Goal: Transaction & Acquisition: Purchase product/service

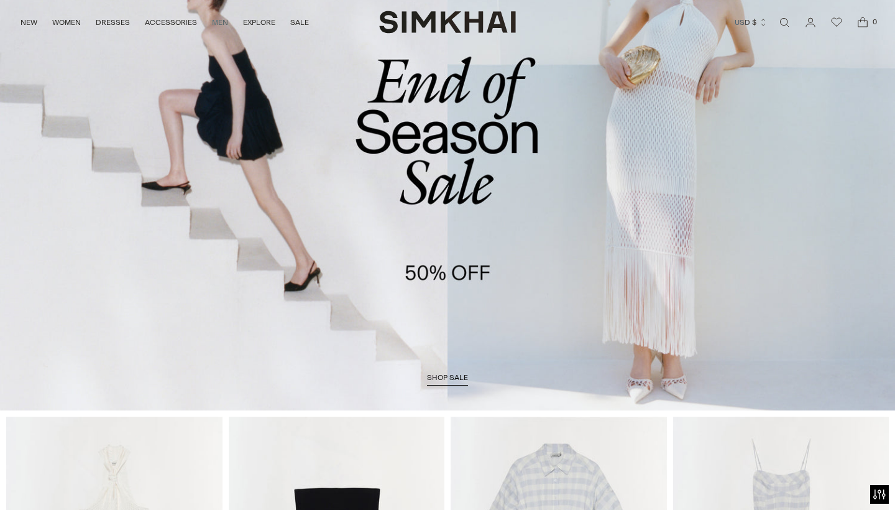
scroll to position [124, 0]
click at [444, 375] on span "shop sale" at bounding box center [447, 377] width 41 height 9
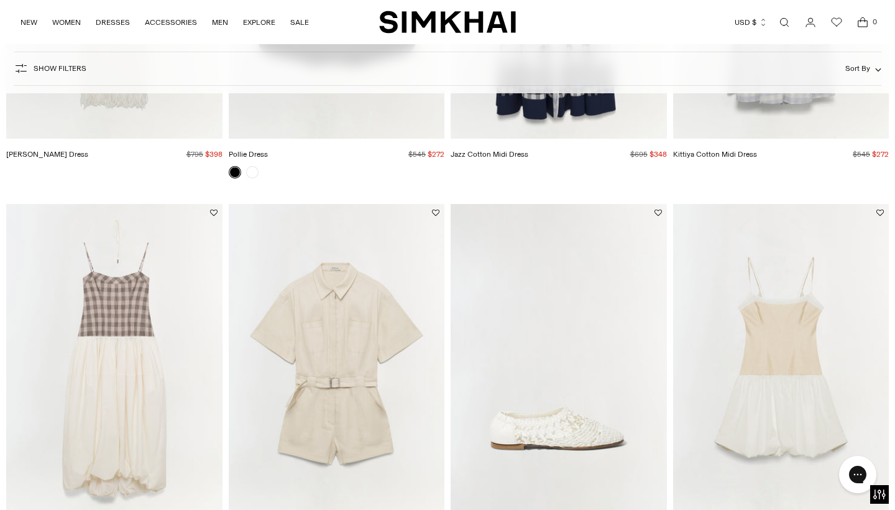
scroll to position [116, 0]
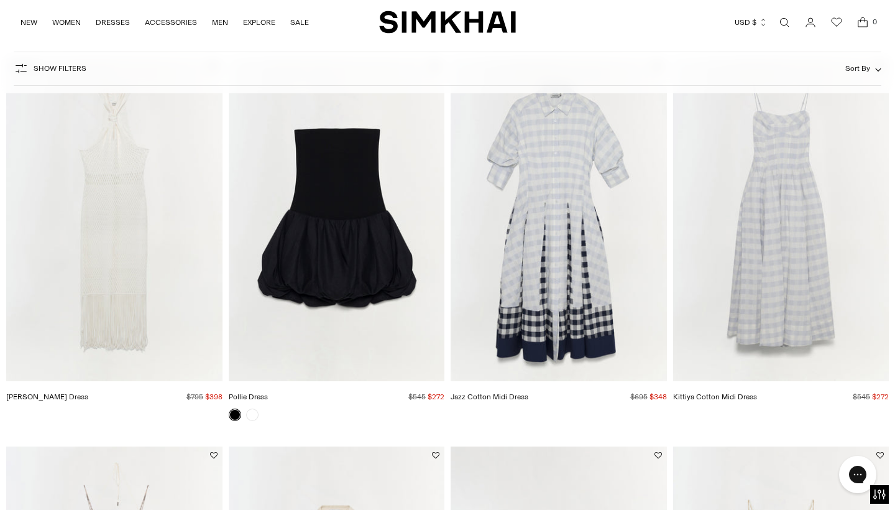
click at [20, 71] on icon "button" at bounding box center [21, 68] width 15 height 15
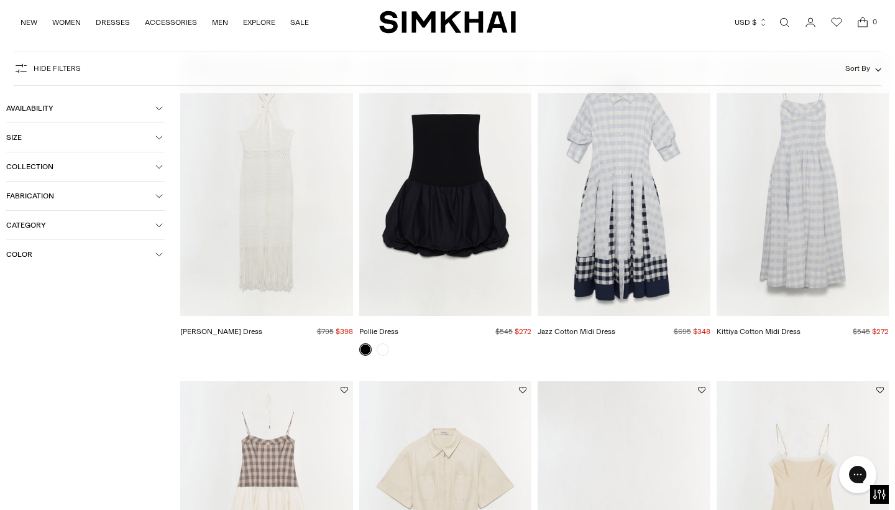
click at [32, 135] on span "Size" at bounding box center [80, 137] width 149 height 9
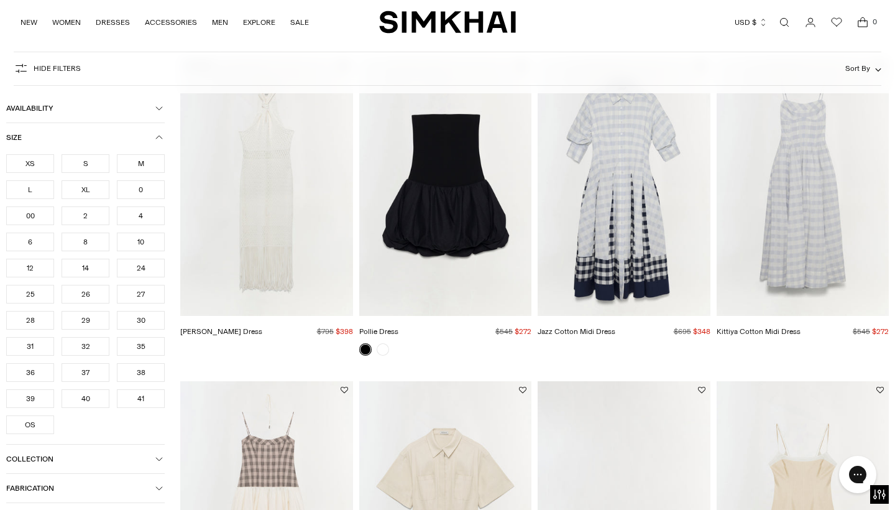
click at [141, 241] on div "10" at bounding box center [141, 241] width 48 height 19
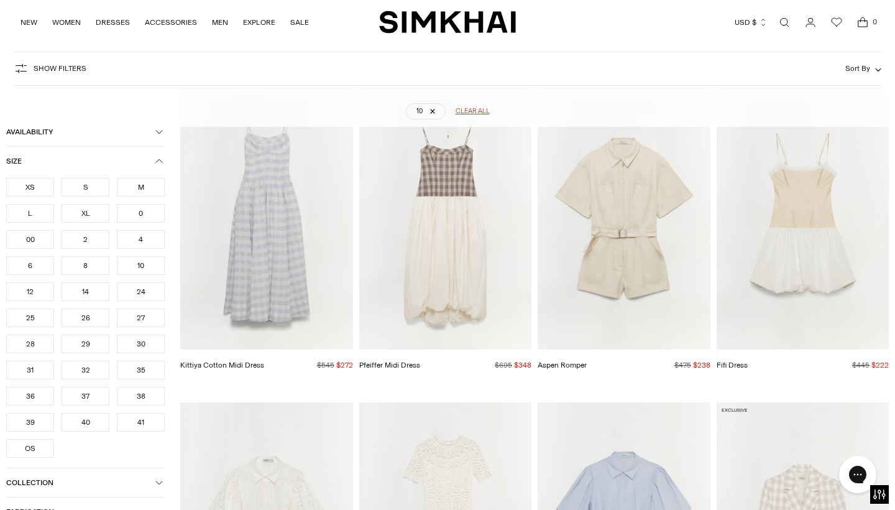
scroll to position [91, 0]
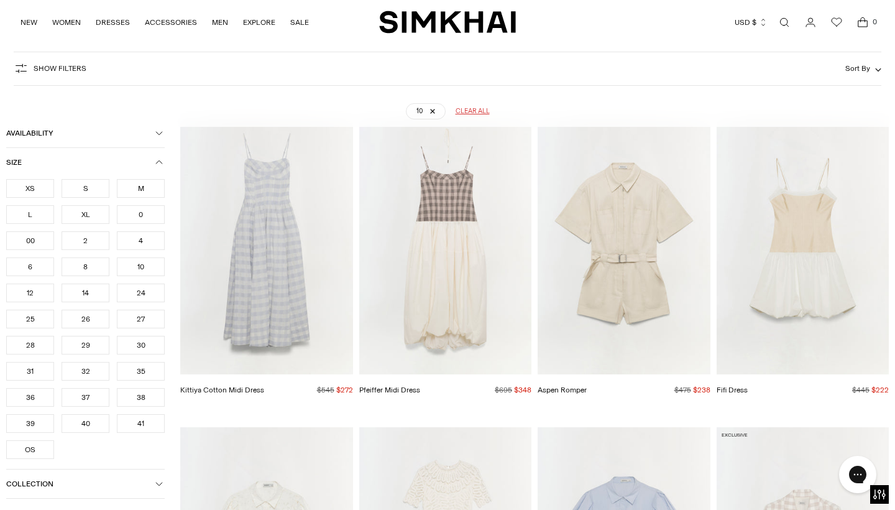
click at [33, 294] on div "12" at bounding box center [30, 292] width 48 height 19
click at [38, 216] on div "L" at bounding box center [30, 214] width 48 height 19
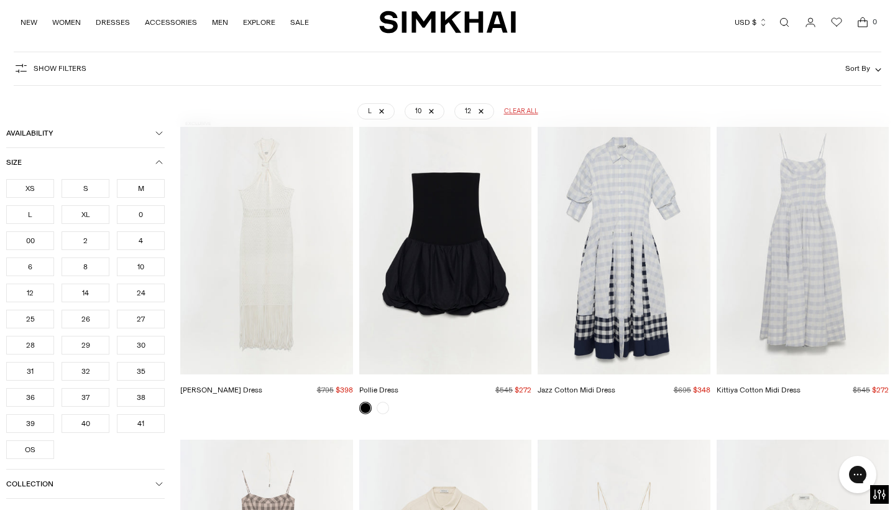
click at [89, 212] on div "XL" at bounding box center [86, 214] width 48 height 19
click at [621, 94] on div "L XL 10 12 Clear all" at bounding box center [447, 106] width 841 height 31
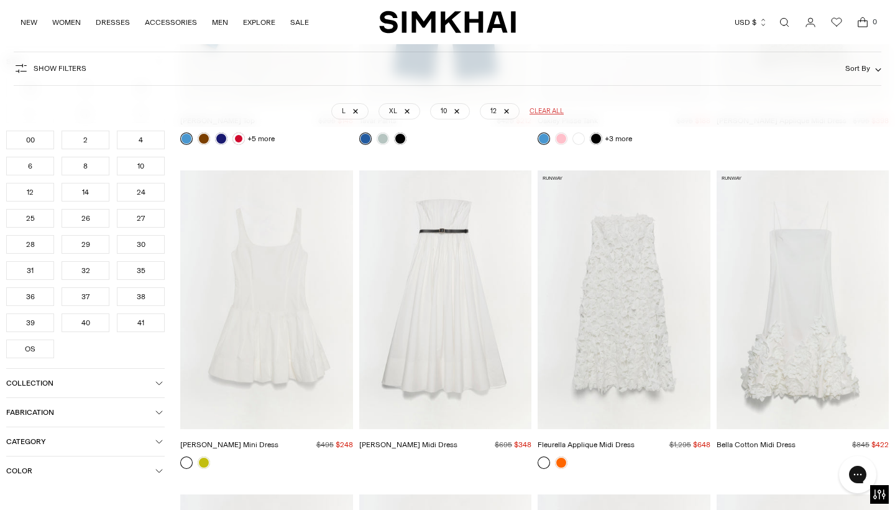
scroll to position [3621, 0]
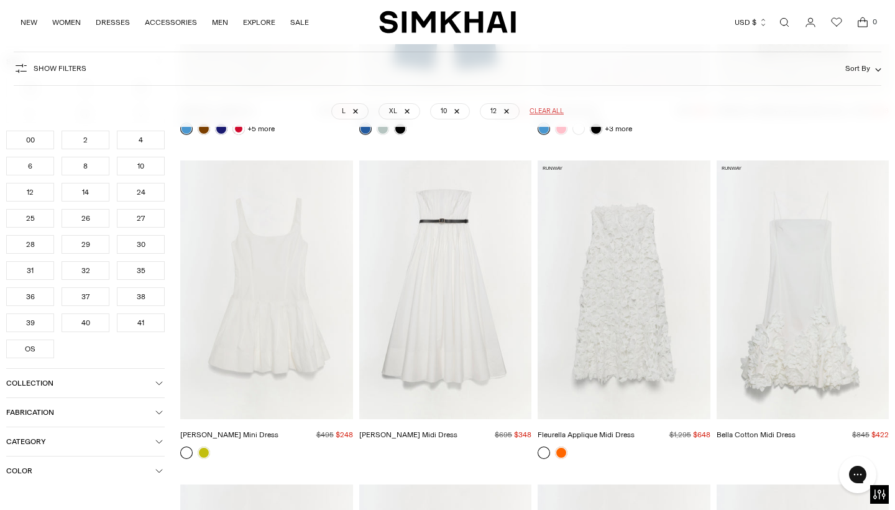
click at [0, 0] on img "Thalia Cotton Midi Dress" at bounding box center [0, 0] width 0 height 0
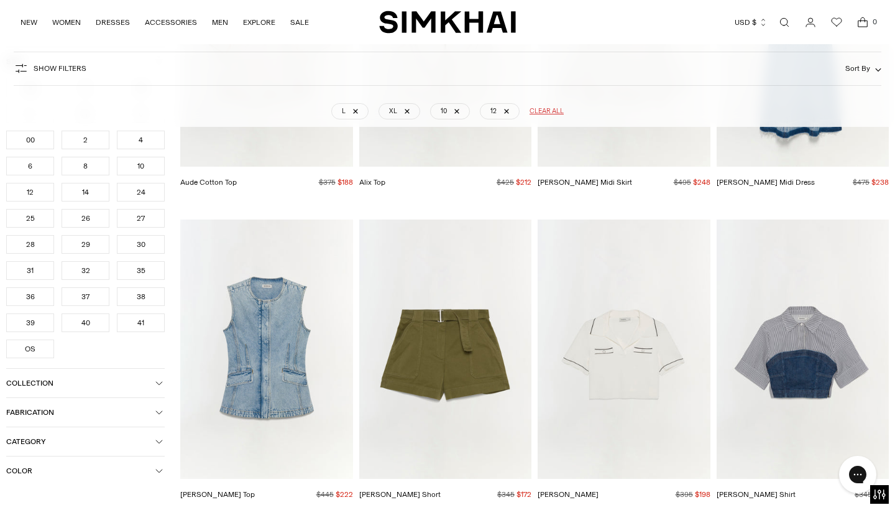
scroll to position [5839, 0]
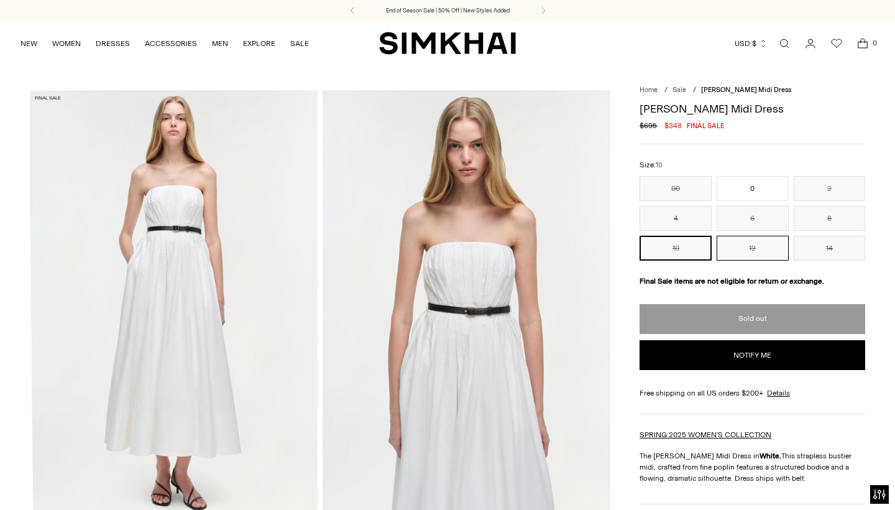
click at [757, 252] on button "12" at bounding box center [753, 248] width 72 height 25
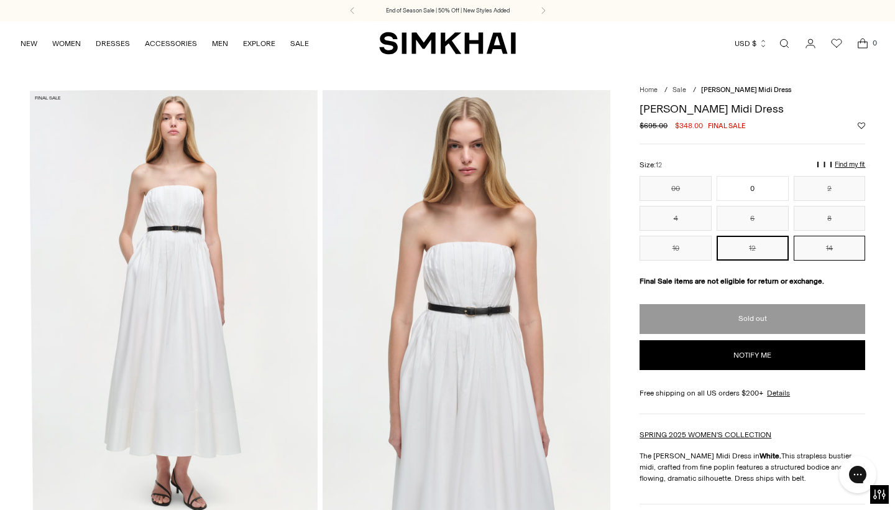
click at [835, 249] on button "14" at bounding box center [830, 248] width 72 height 25
click at [771, 250] on button "12" at bounding box center [753, 248] width 72 height 25
